Goal: Use online tool/utility: Utilize a website feature to perform a specific function

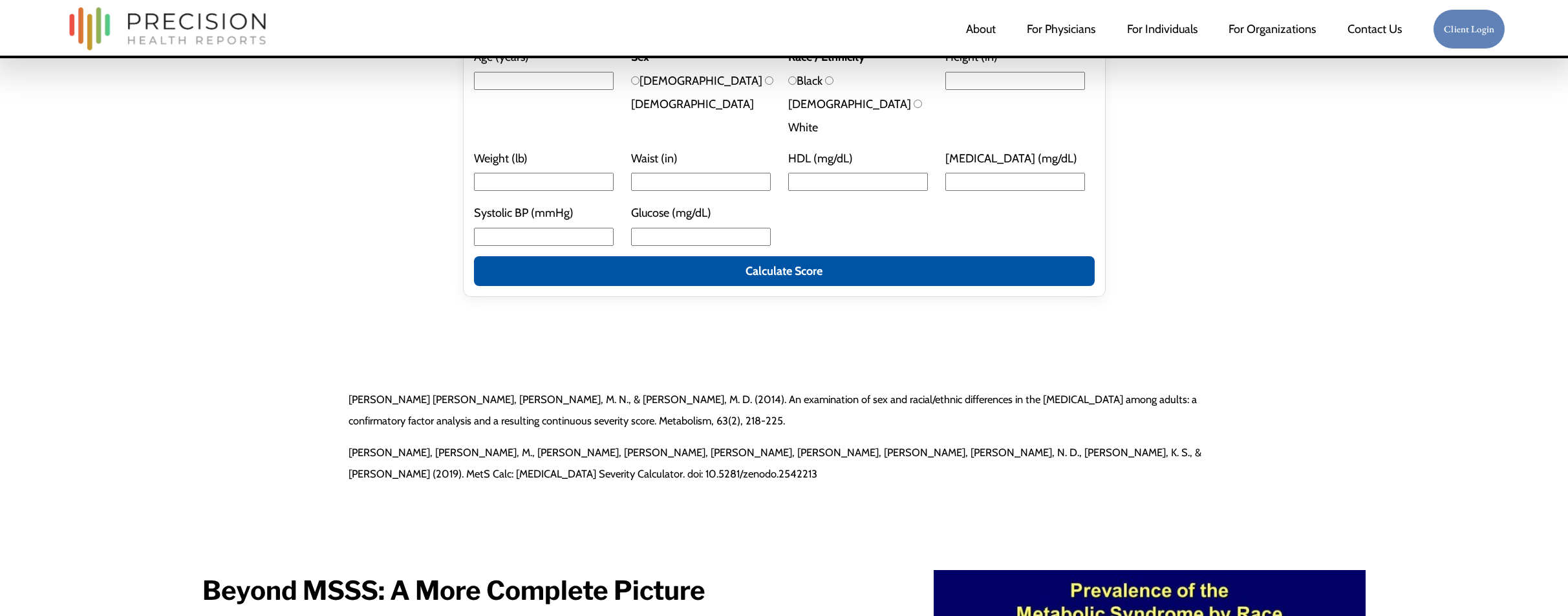
scroll to position [2942, 0]
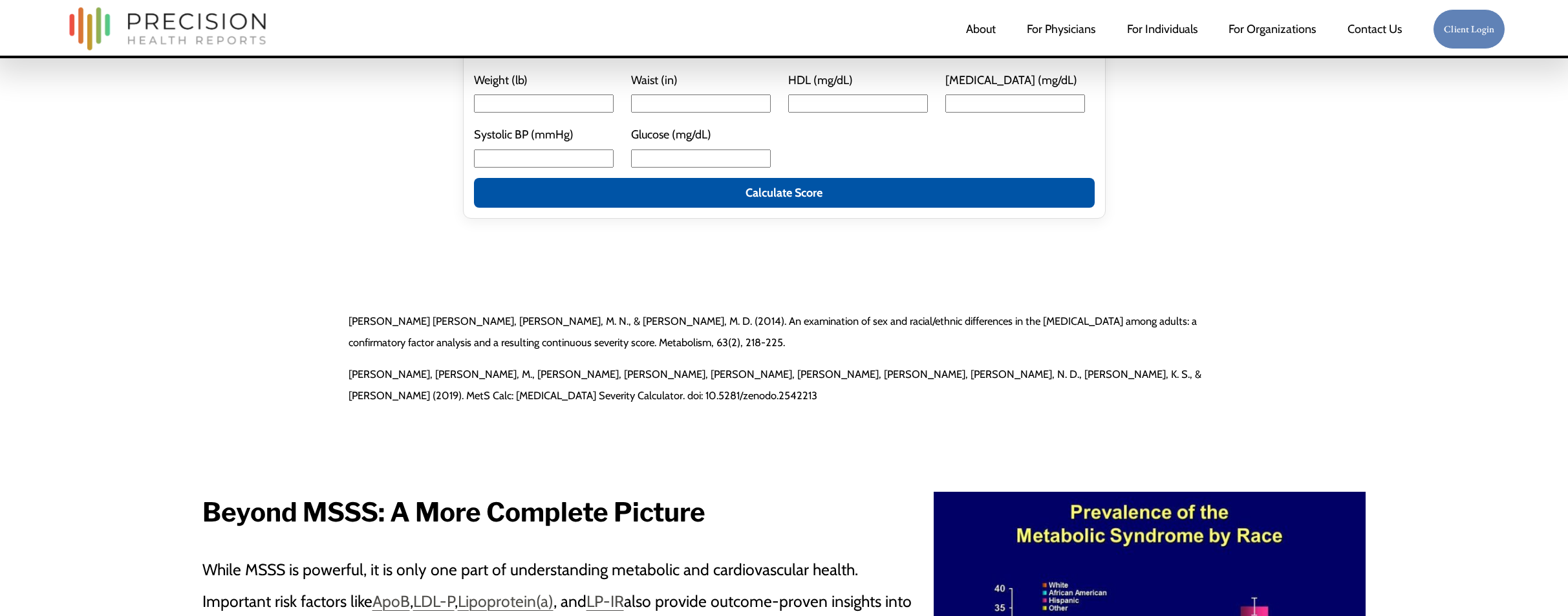
click at [561, 211] on div "Metabolic Syndrome Severity Score Calculator Enter your values below. Units: in…" at bounding box center [785, 82] width 1164 height 443
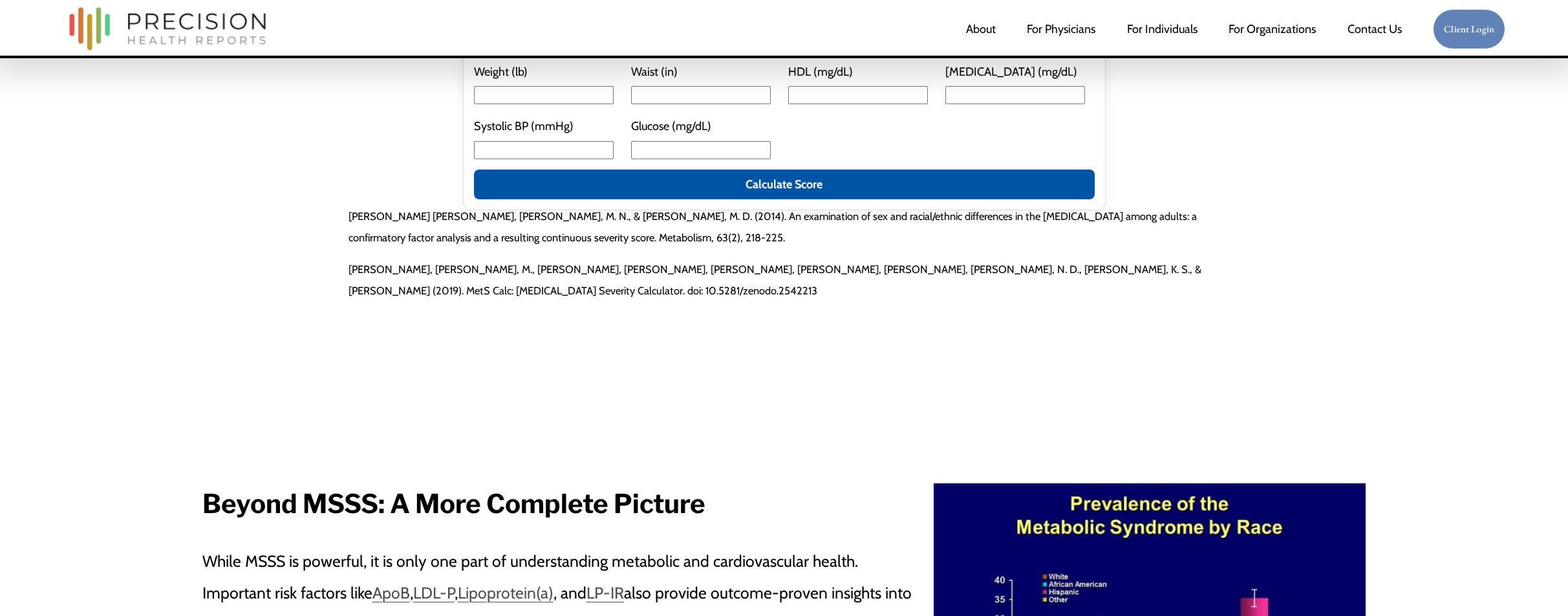
scroll to position [2950, 0]
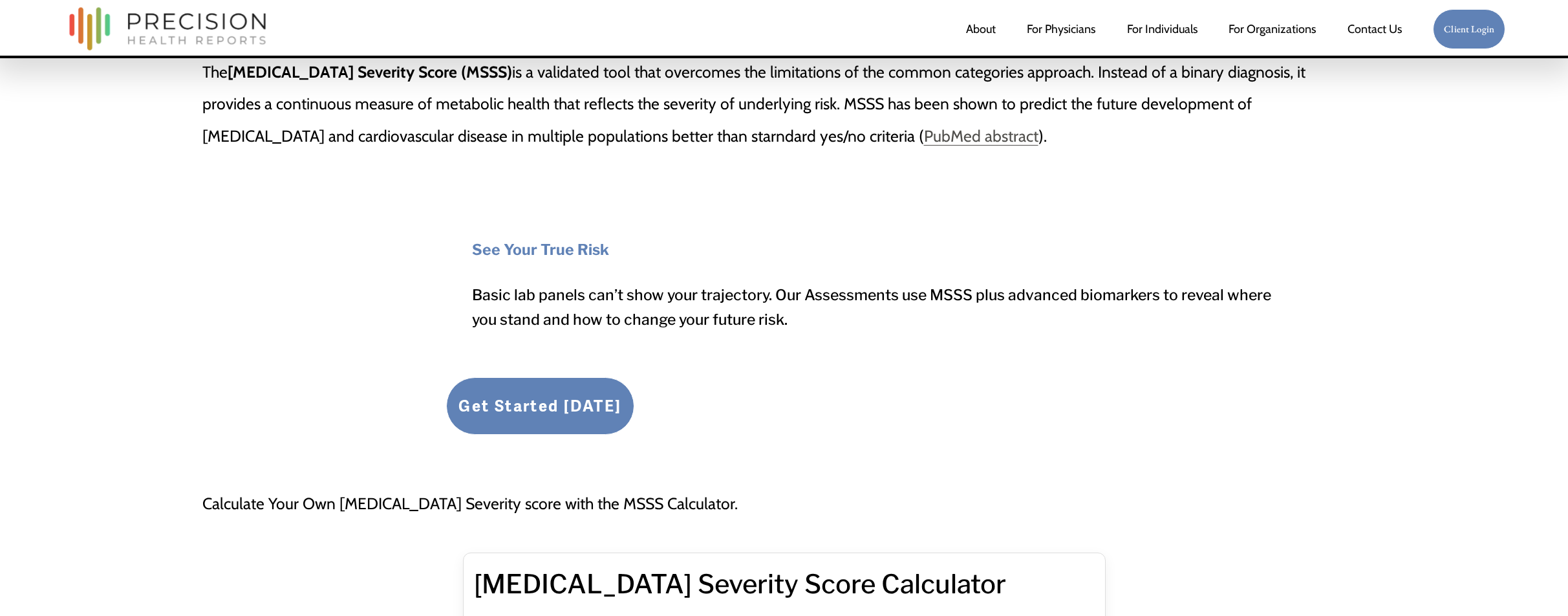
scroll to position [2233, 0]
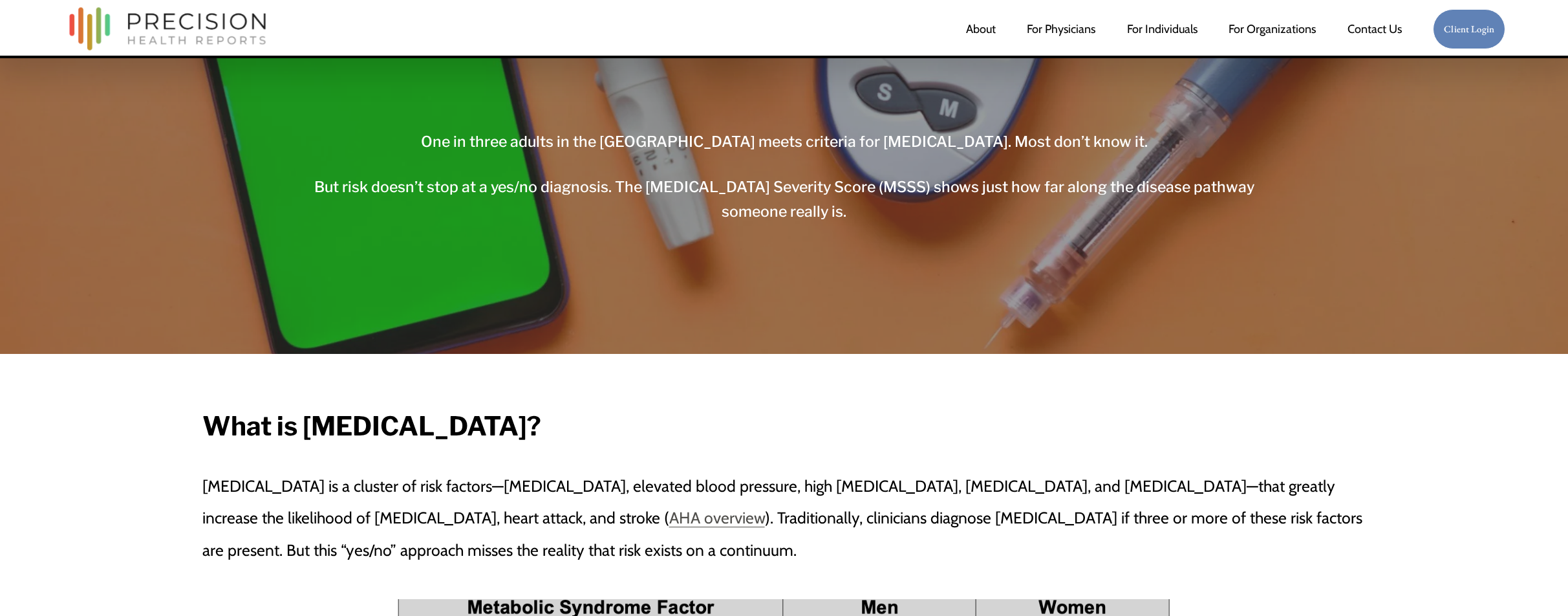
scroll to position [428, 0]
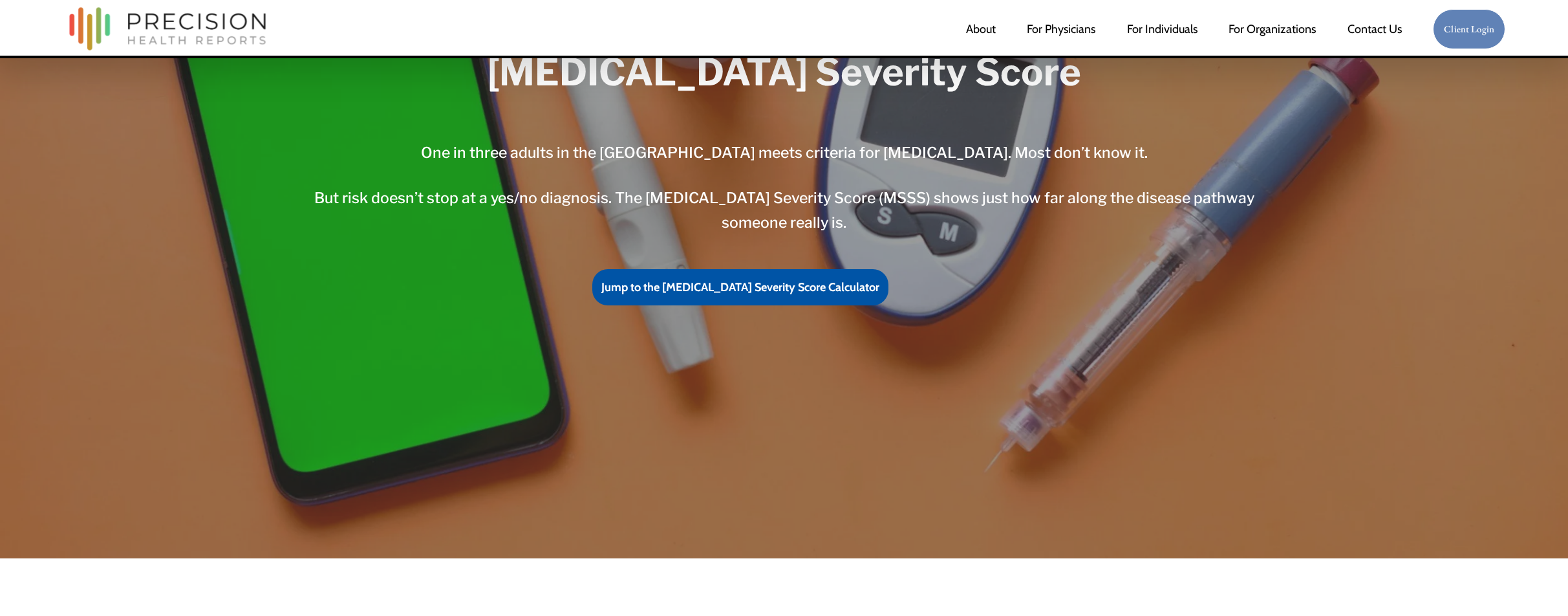
click at [738, 286] on link "Jump to the [MEDICAL_DATA] Severity Score Calculator" at bounding box center [740, 287] width 296 height 37
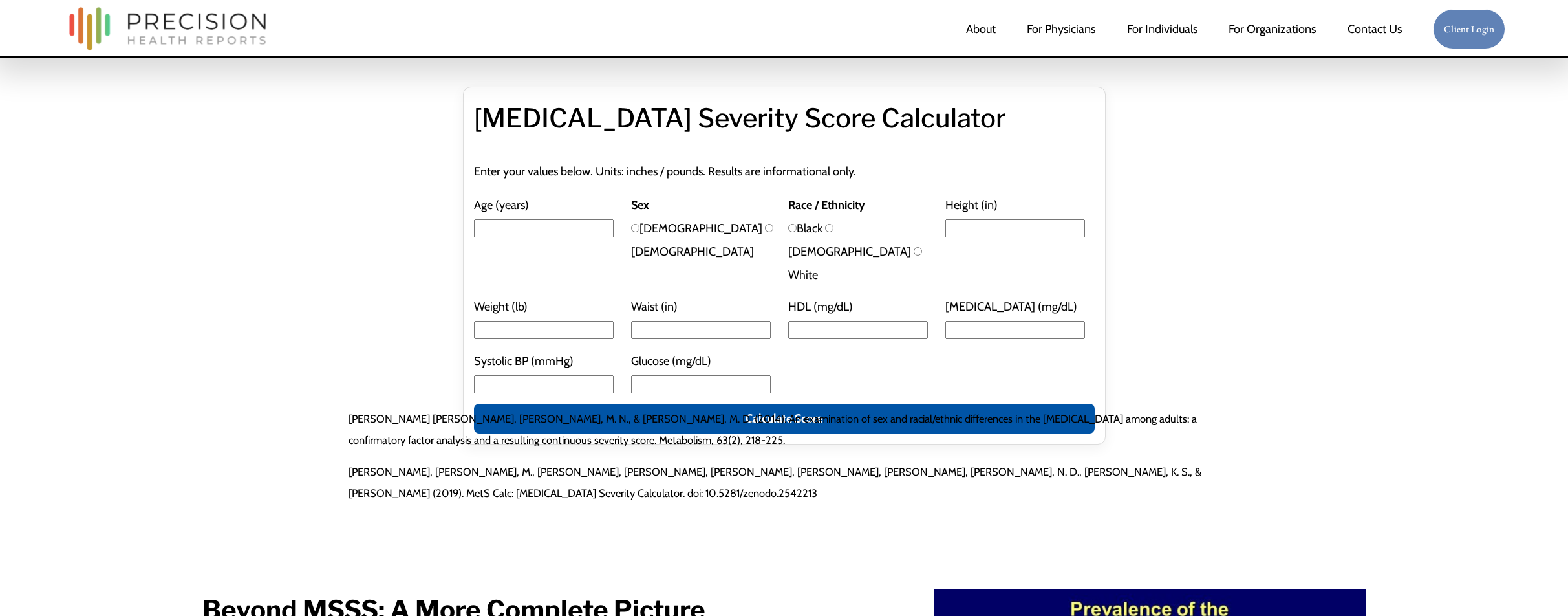
scroll to position [2877, 0]
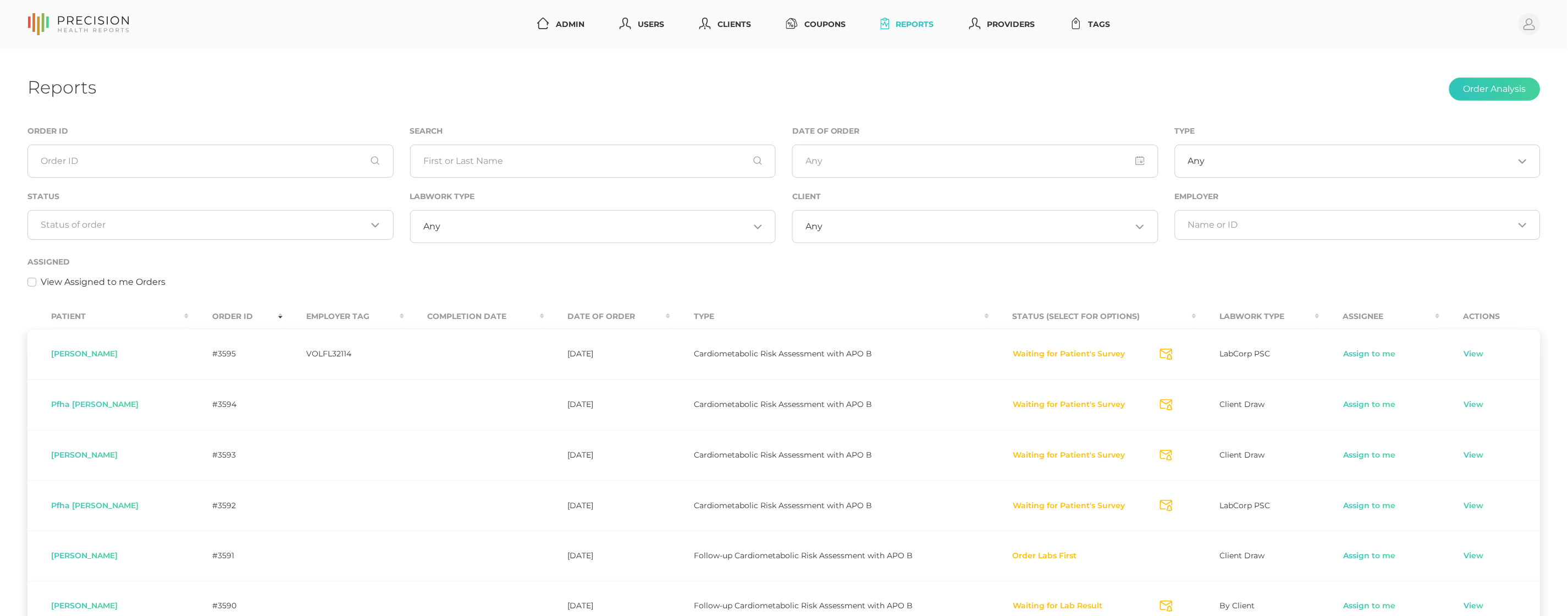
click at [269, 222] on input "Search for option" at bounding box center [205, 225] width 326 height 11
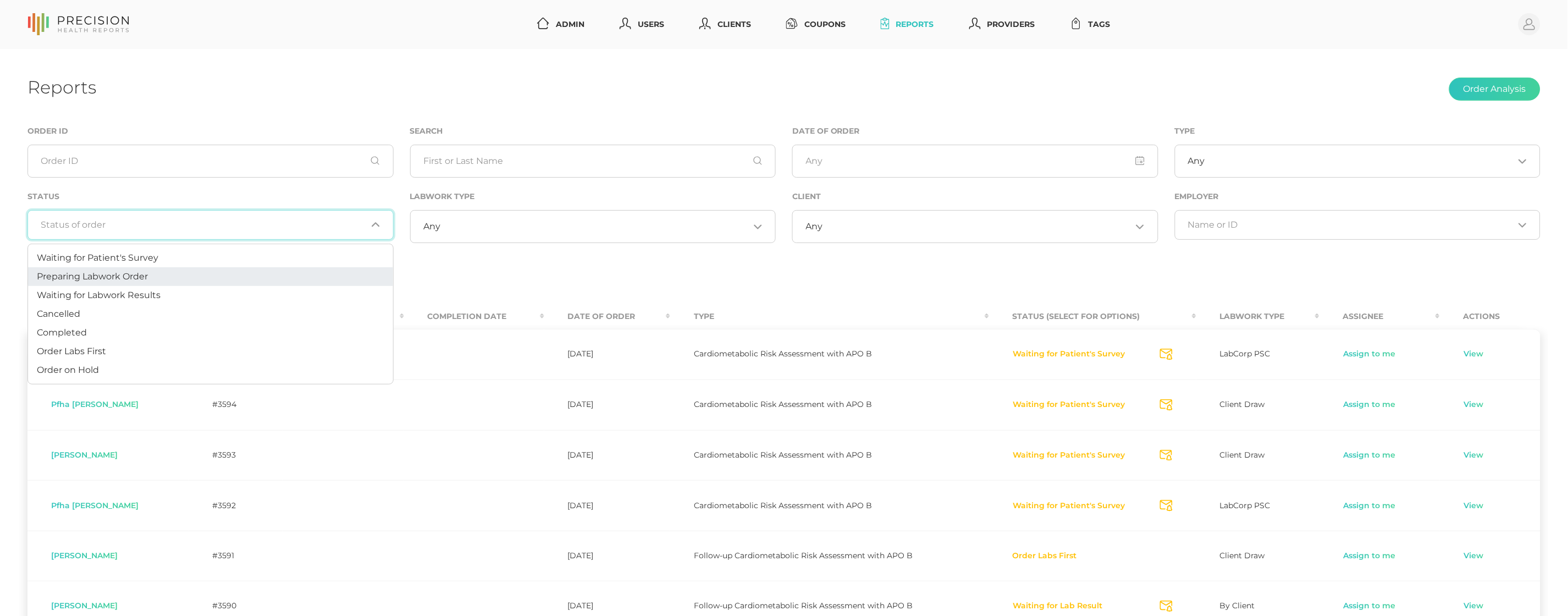
click at [243, 268] on li "Preparing Labwork Order" at bounding box center [211, 276] width 365 height 19
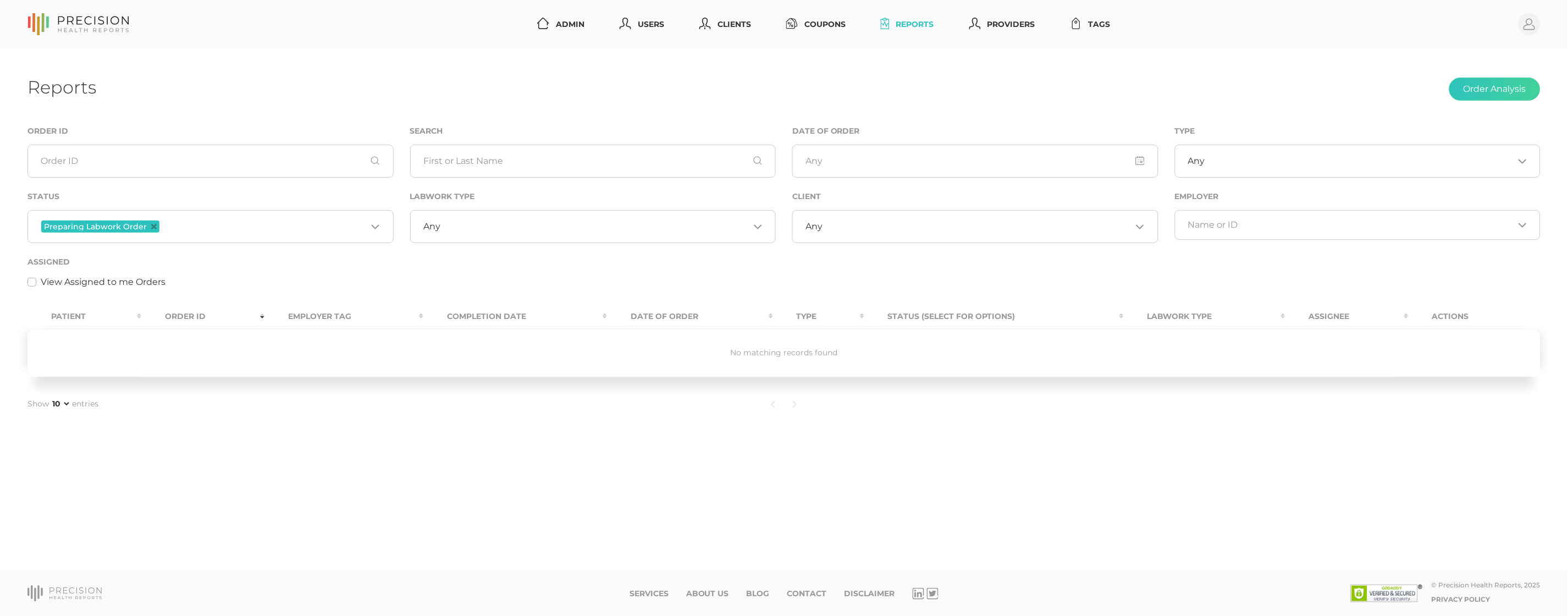
click at [242, 228] on input "Search for option" at bounding box center [264, 226] width 205 height 14
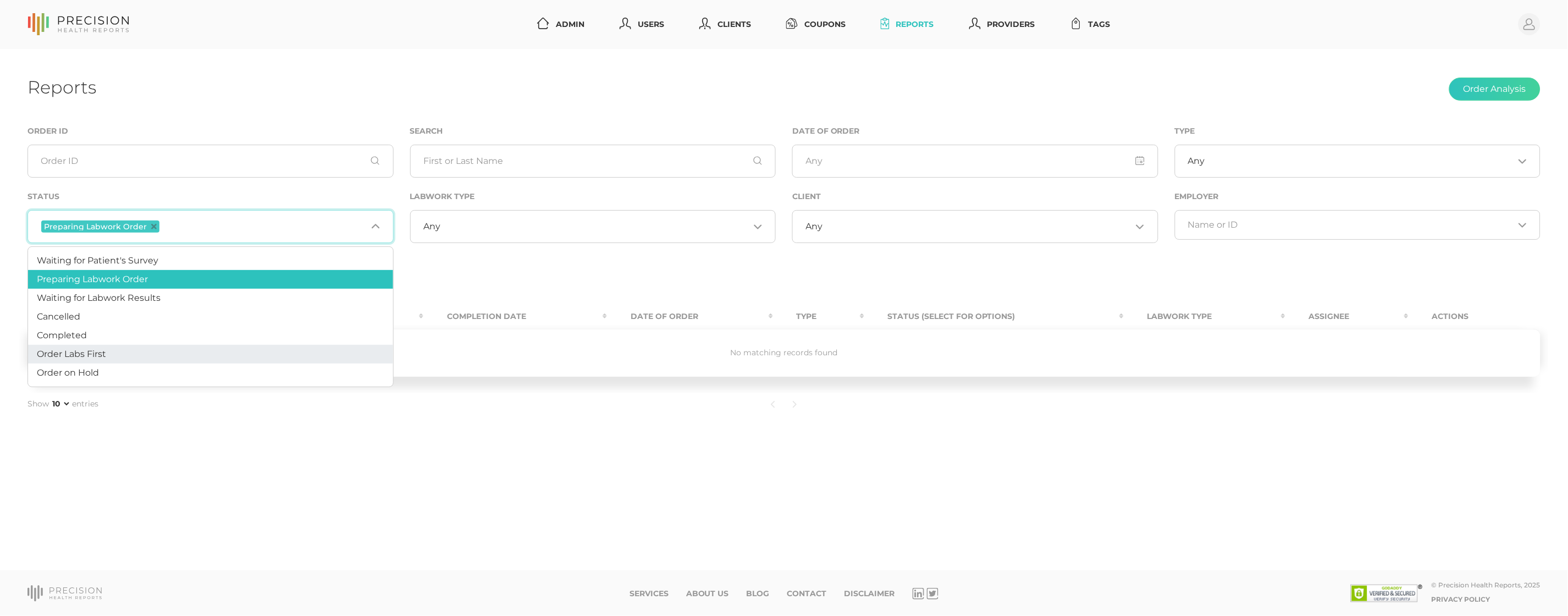
click at [150, 355] on li "Order Labs First" at bounding box center [211, 354] width 365 height 19
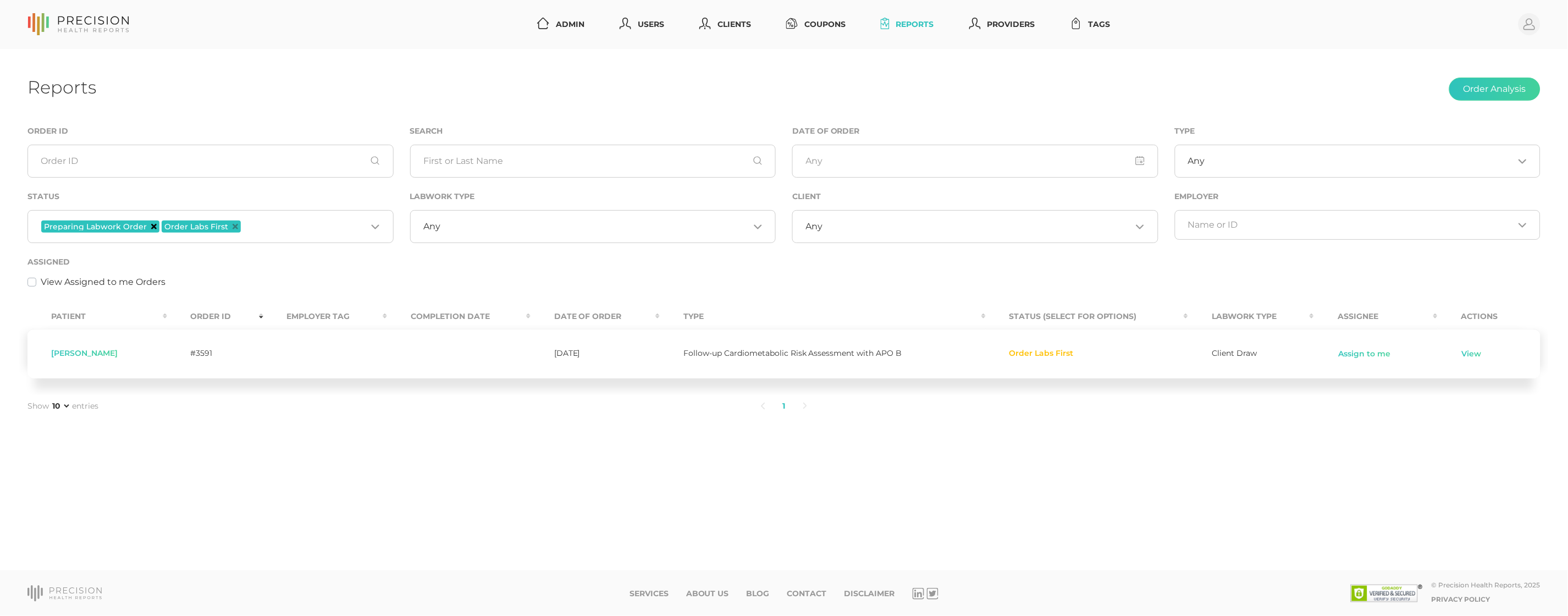
click at [151, 226] on icon "Deselect Preparing Labwork Order" at bounding box center [153, 226] width 5 height 5
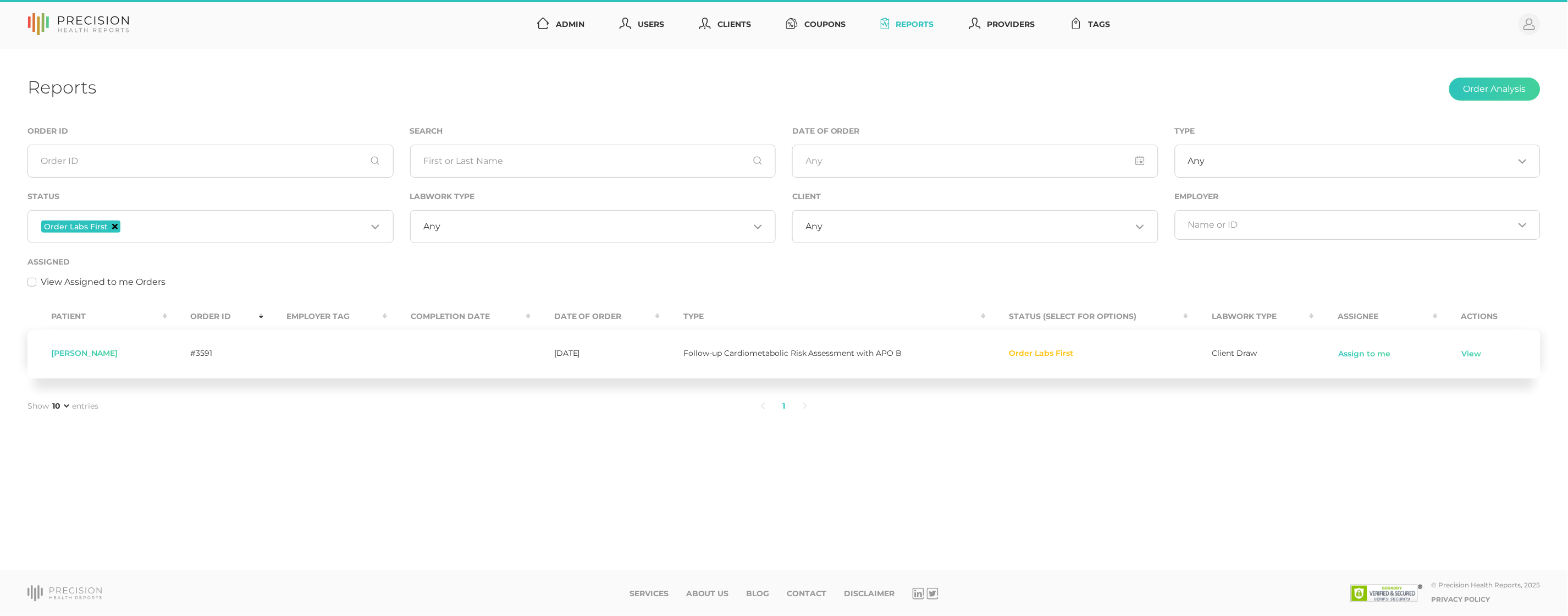
click at [114, 228] on icon "Deselect Order Labs First" at bounding box center [114, 226] width 5 height 5
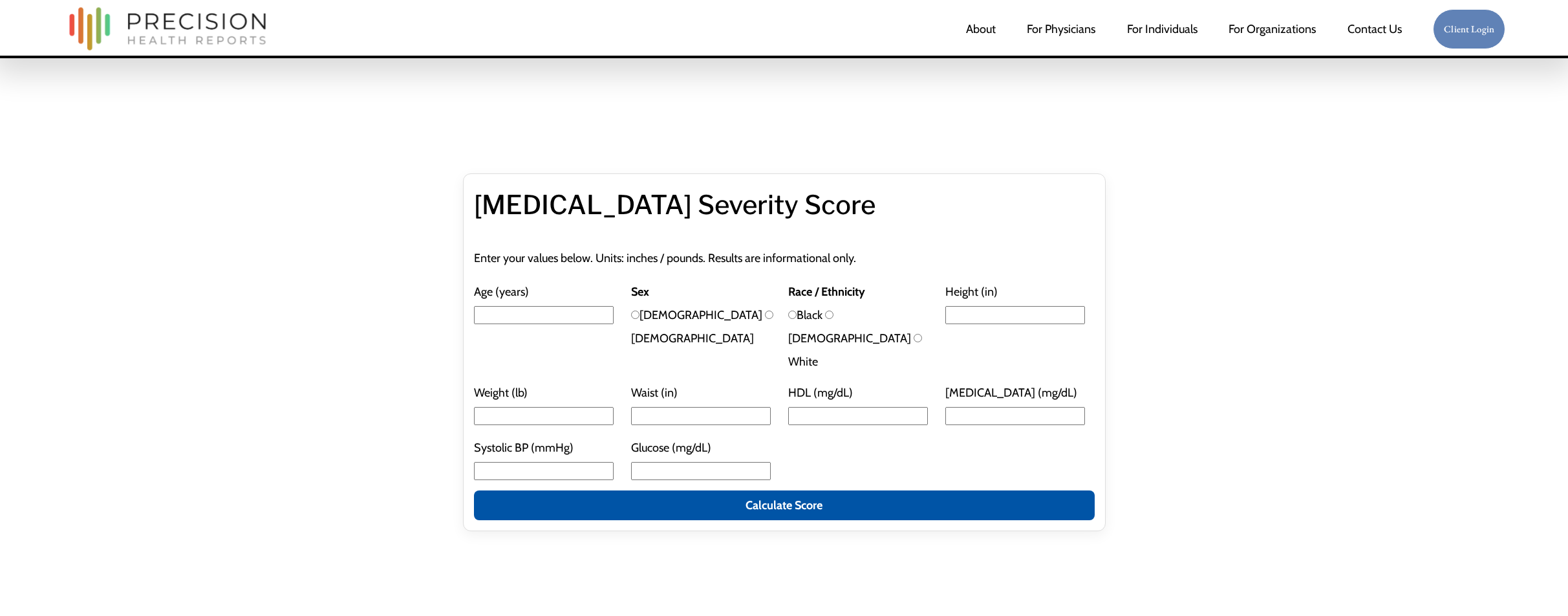
click at [778, 145] on div "[MEDICAL_DATA] Severity Score Enter your values below. Units: inches / pounds. …" at bounding box center [784, 395] width 1568 height 650
click at [1251, 442] on div "[MEDICAL_DATA] Severity Score Enter your values below. Units: inches / pounds. …" at bounding box center [785, 352] width 1164 height 357
